Goal: Task Accomplishment & Management: Use online tool/utility

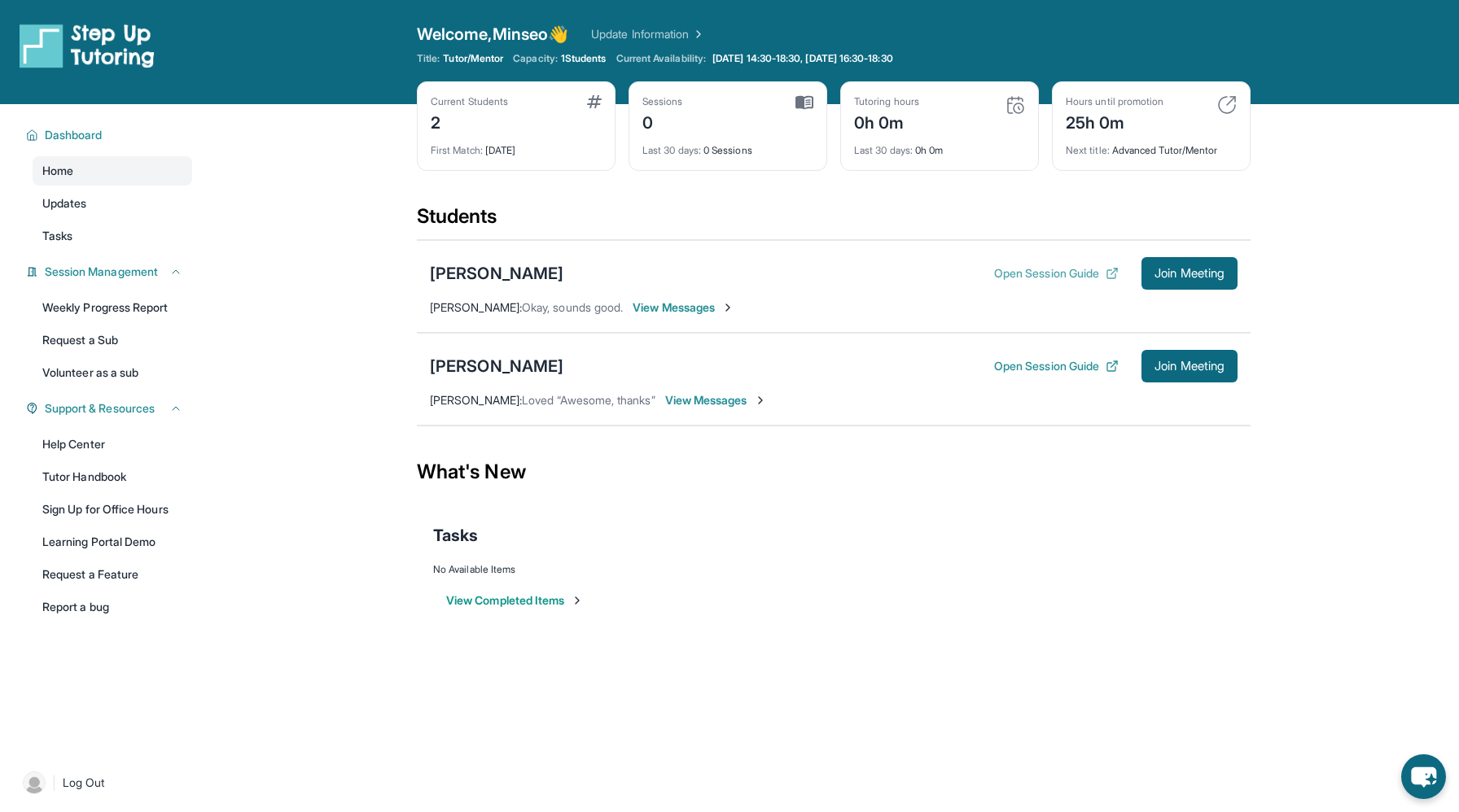
click at [996, 278] on button "Open Session Guide" at bounding box center [1056, 273] width 125 height 16
click at [1170, 265] on button "Join Meeting" at bounding box center [1189, 273] width 96 height 32
click at [1166, 278] on span "Join Meeting" at bounding box center [1189, 273] width 70 height 10
click at [1213, 274] on span "Join Meeting" at bounding box center [1189, 273] width 70 height 10
